Goal: Transaction & Acquisition: Purchase product/service

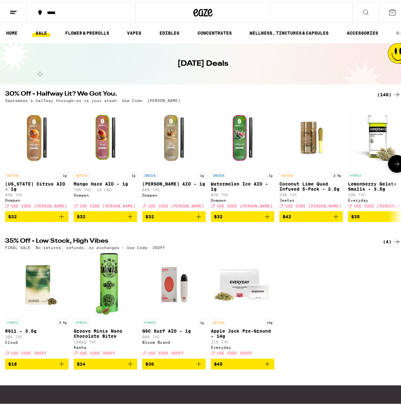
click at [393, 162] on icon at bounding box center [397, 161] width 8 height 8
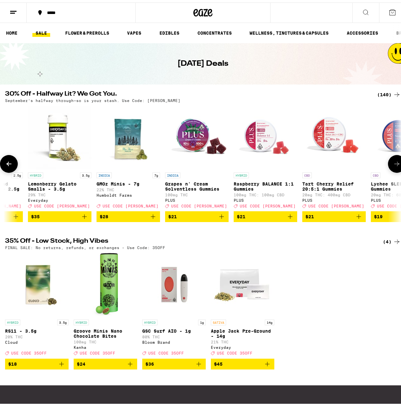
scroll to position [0, 321]
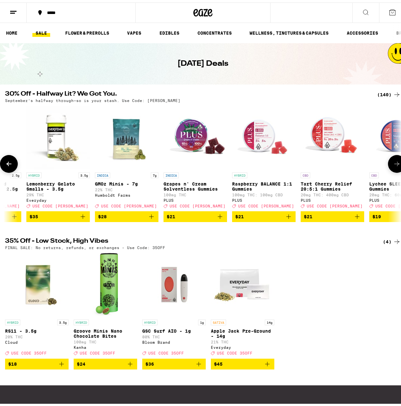
click at [393, 160] on icon at bounding box center [397, 161] width 8 height 8
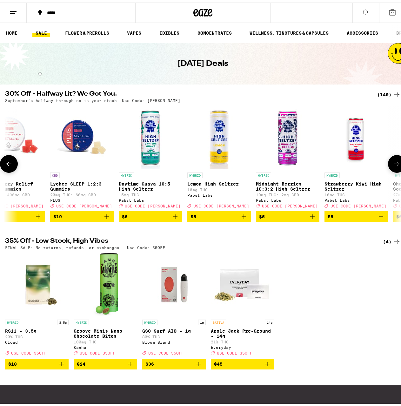
scroll to position [0, 643]
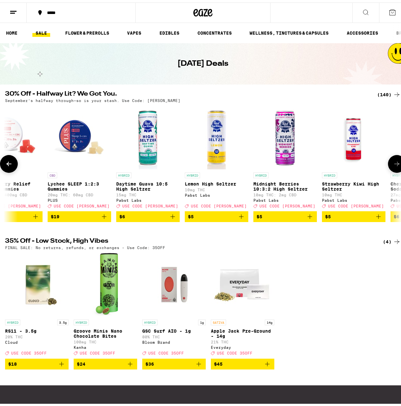
click at [393, 160] on icon at bounding box center [397, 161] width 8 height 8
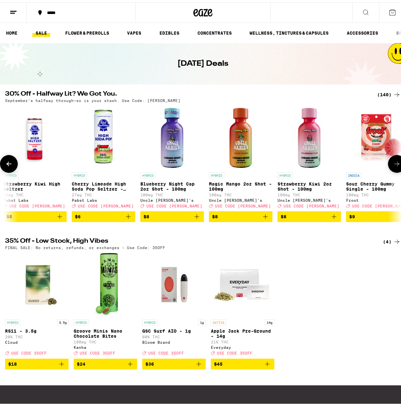
scroll to position [0, 964]
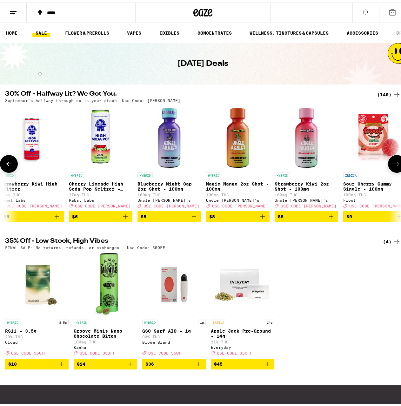
click at [393, 163] on icon at bounding box center [397, 161] width 8 height 8
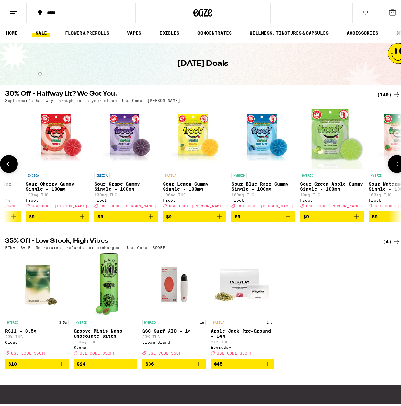
scroll to position [0, 1286]
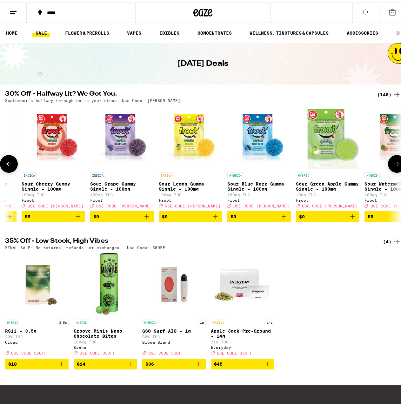
click at [393, 164] on icon at bounding box center [397, 161] width 8 height 8
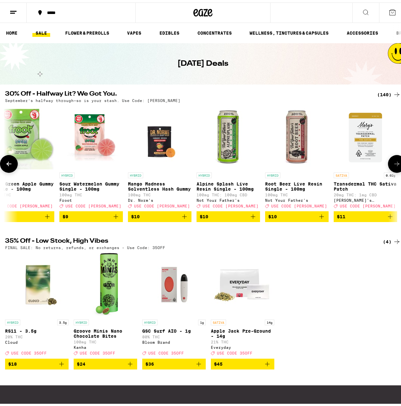
scroll to position [0, 1607]
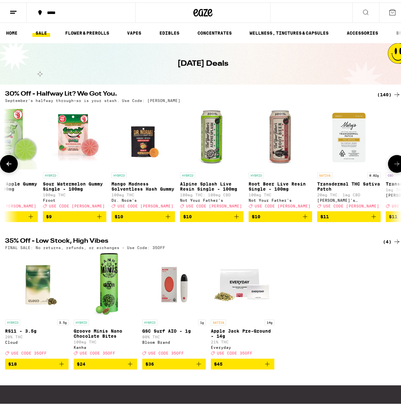
click at [393, 165] on icon at bounding box center [397, 161] width 8 height 8
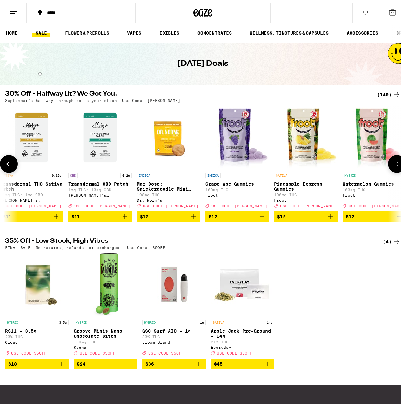
scroll to position [0, 1929]
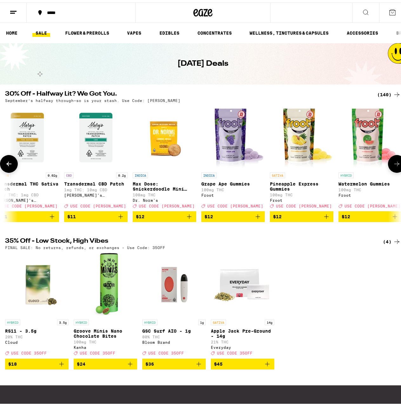
click at [9, 165] on icon at bounding box center [9, 161] width 8 height 8
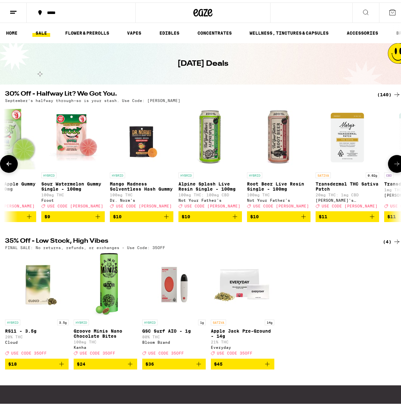
scroll to position [0, 1607]
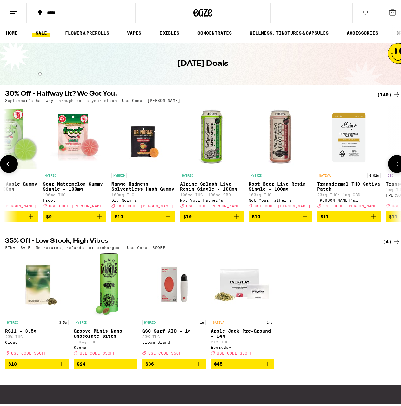
click at [393, 162] on icon at bounding box center [397, 161] width 8 height 8
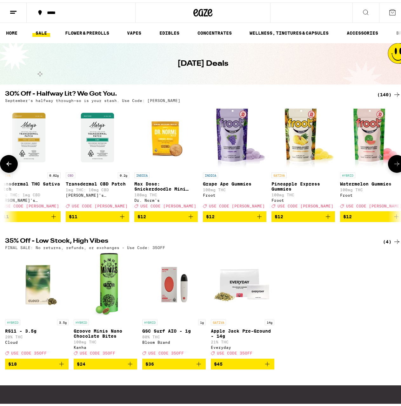
scroll to position [0, 1929]
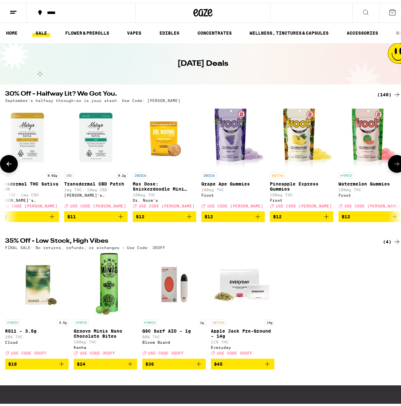
click at [393, 164] on icon at bounding box center [397, 161] width 8 height 8
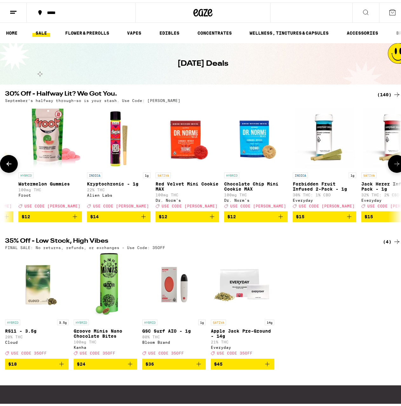
scroll to position [0, 2250]
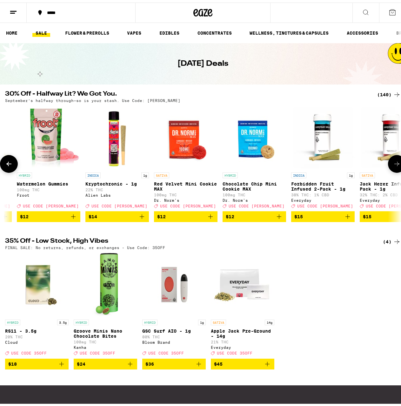
click at [393, 165] on icon at bounding box center [397, 161] width 8 height 8
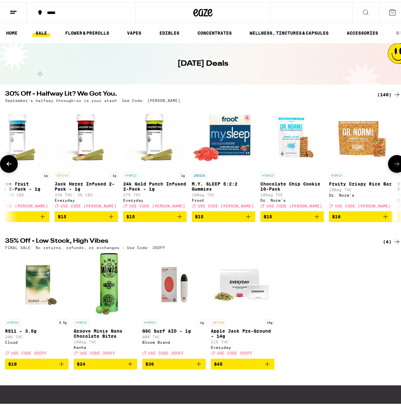
scroll to position [0, 2572]
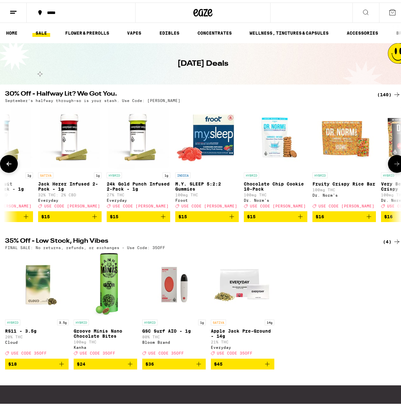
click at [394, 161] on icon at bounding box center [397, 161] width 8 height 8
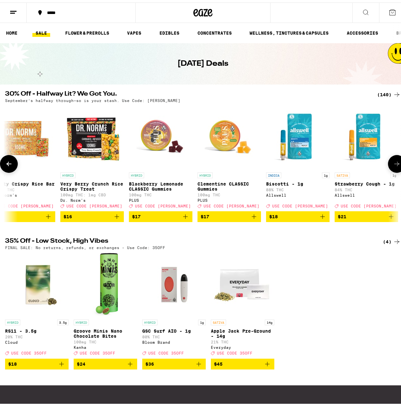
scroll to position [0, 2893]
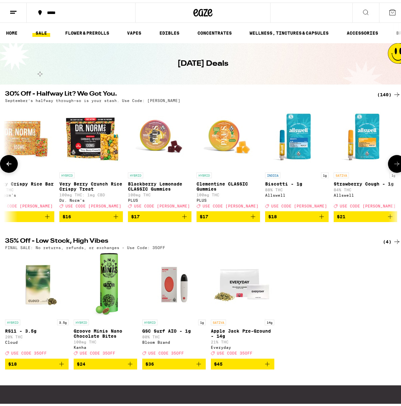
click at [393, 160] on button at bounding box center [397, 161] width 18 height 18
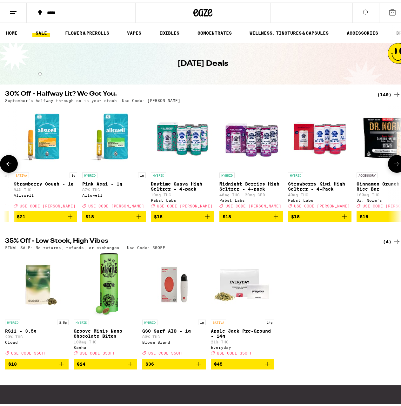
scroll to position [0, 3215]
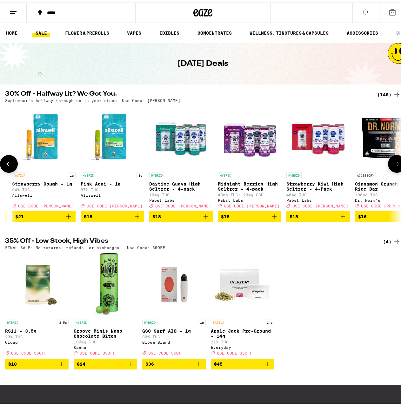
click at [393, 160] on button at bounding box center [397, 161] width 18 height 18
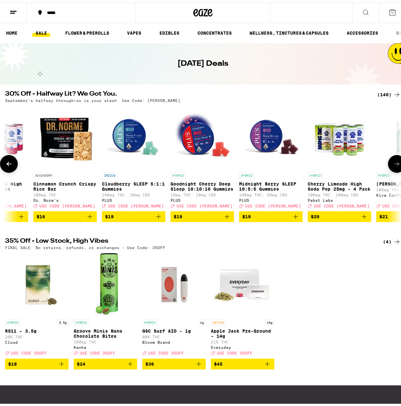
click at [393, 159] on button at bounding box center [397, 161] width 18 height 18
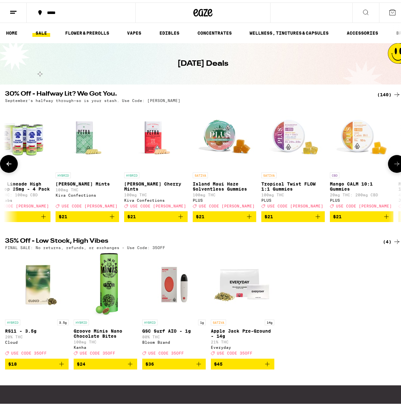
scroll to position [0, 3858]
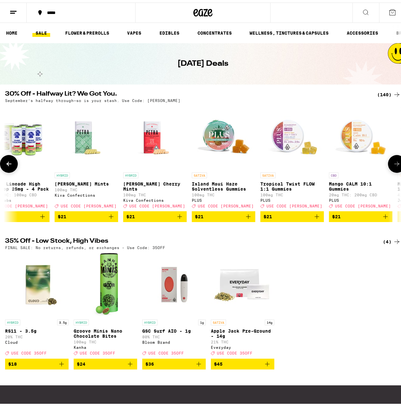
click at [393, 160] on button at bounding box center [397, 161] width 18 height 18
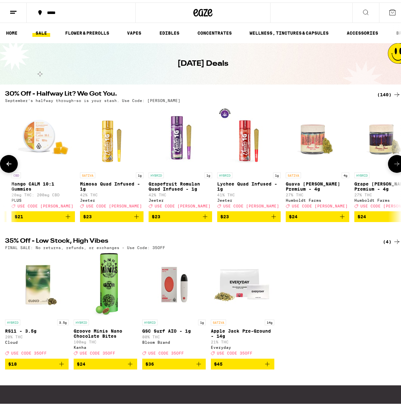
scroll to position [0, 4179]
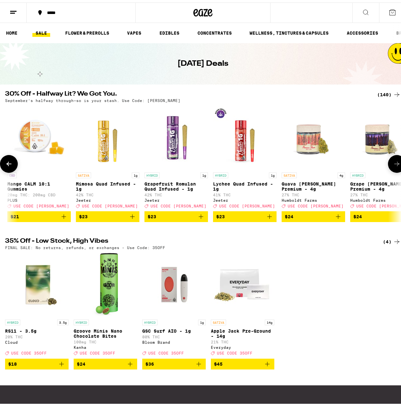
click at [393, 160] on button at bounding box center [397, 161] width 18 height 18
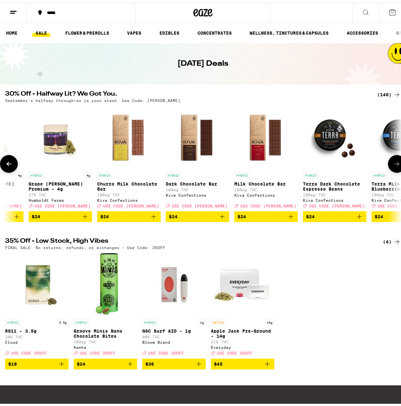
click at [393, 161] on icon at bounding box center [397, 161] width 8 height 8
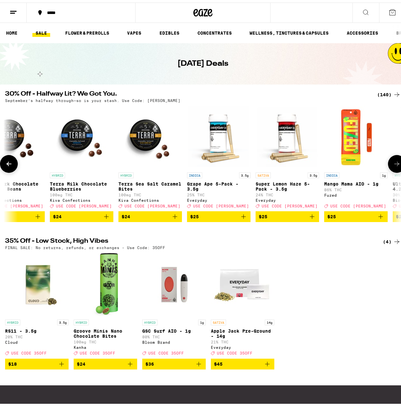
click at [393, 161] on icon at bounding box center [397, 161] width 8 height 8
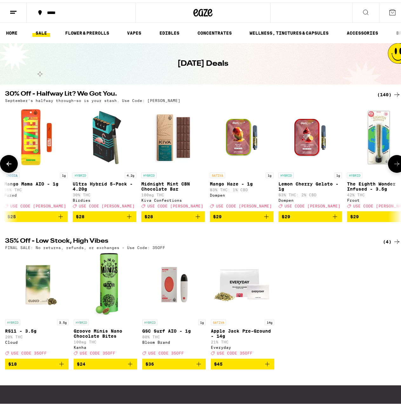
scroll to position [0, 5144]
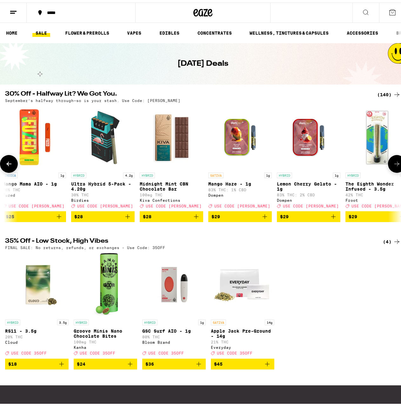
click at [395, 165] on icon at bounding box center [397, 161] width 8 height 8
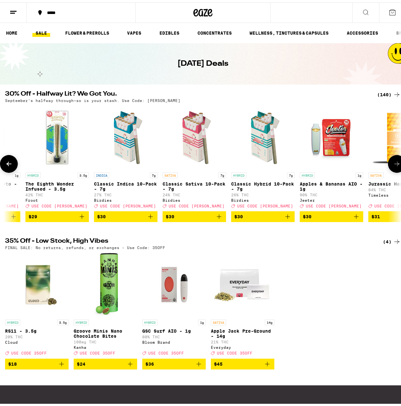
scroll to position [0, 5465]
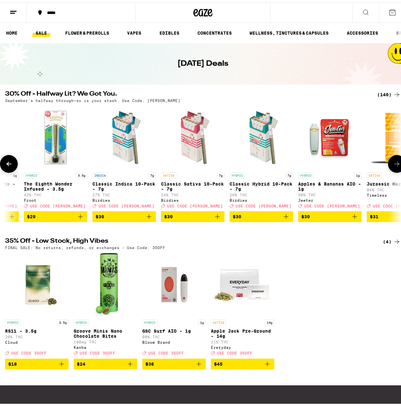
click at [395, 165] on icon at bounding box center [397, 161] width 8 height 8
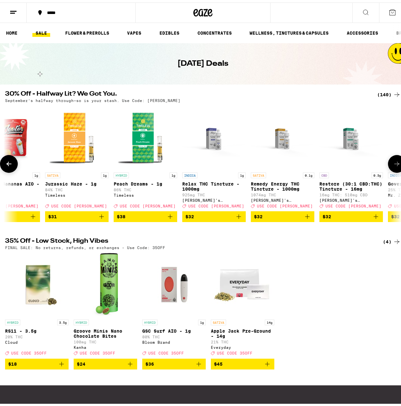
click at [395, 165] on icon at bounding box center [397, 161] width 8 height 8
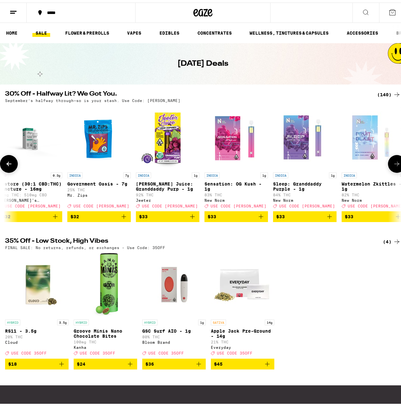
scroll to position [0, 6108]
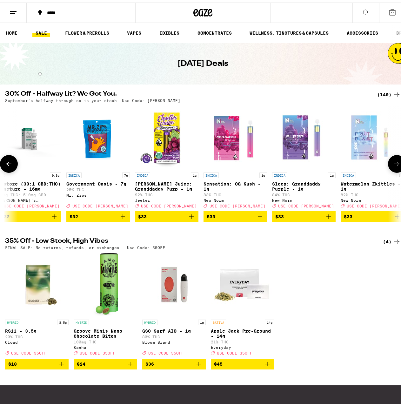
click at [395, 165] on icon at bounding box center [397, 161] width 8 height 8
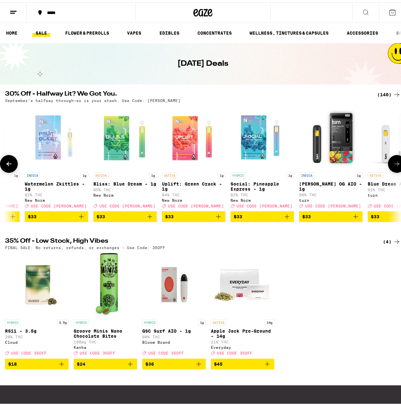
scroll to position [0, 6430]
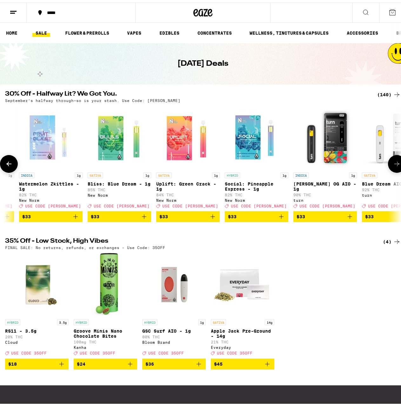
click at [395, 165] on icon at bounding box center [397, 161] width 8 height 8
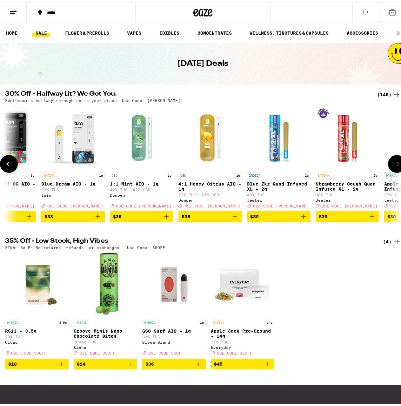
scroll to position [0, 6751]
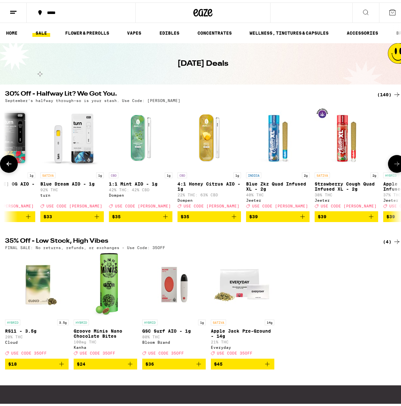
click at [8, 160] on button at bounding box center [9, 161] width 18 height 18
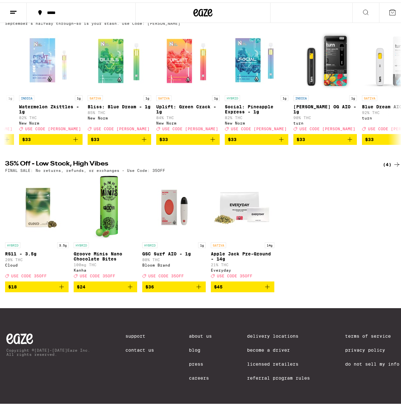
scroll to position [0, 0]
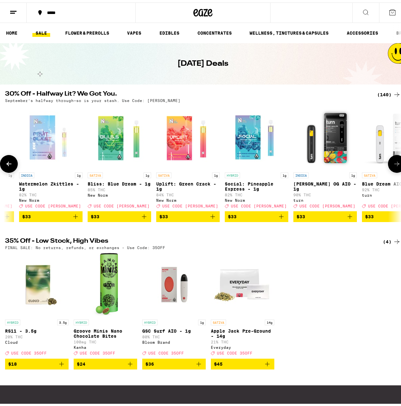
drag, startPoint x: 335, startPoint y: 273, endPoint x: 305, endPoint y: 169, distance: 107.7
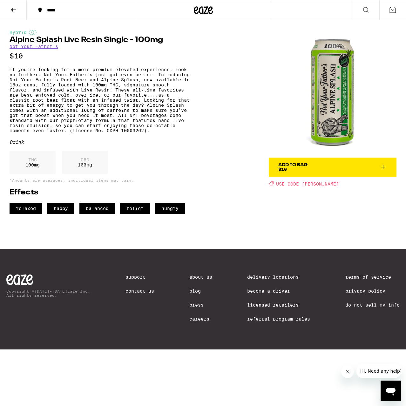
click at [38, 45] on link "Not Your Father's" at bounding box center [34, 46] width 49 height 5
